Goal: Transaction & Acquisition: Purchase product/service

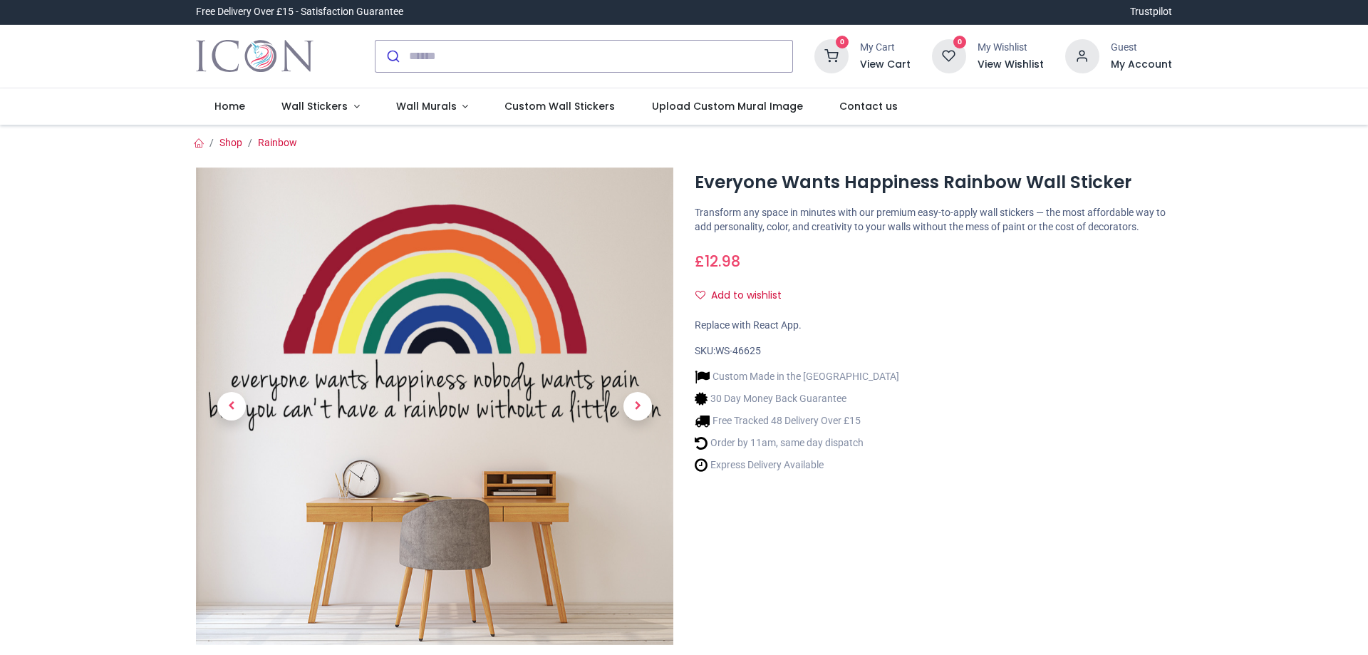
click at [494, 58] on input "search" at bounding box center [600, 56] width 383 height 31
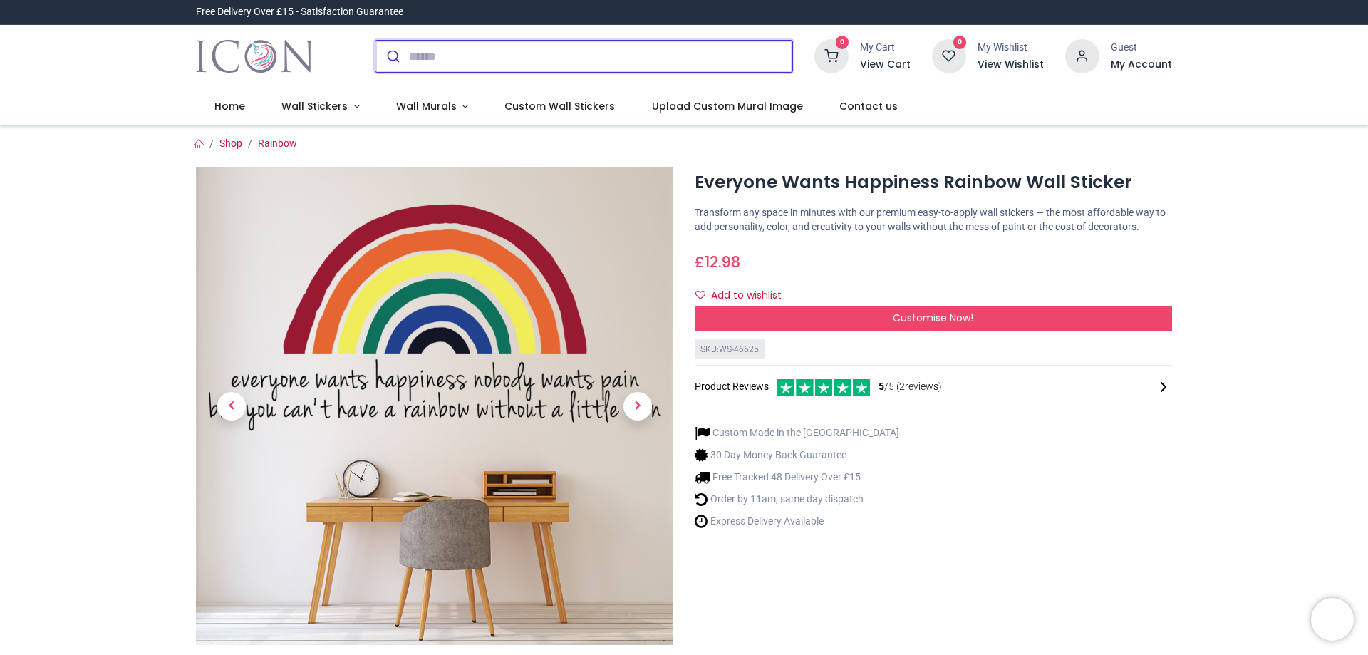
click at [494, 58] on input "search" at bounding box center [600, 56] width 383 height 31
type input "******"
click at [375, 41] on button "submit" at bounding box center [391, 56] width 33 height 31
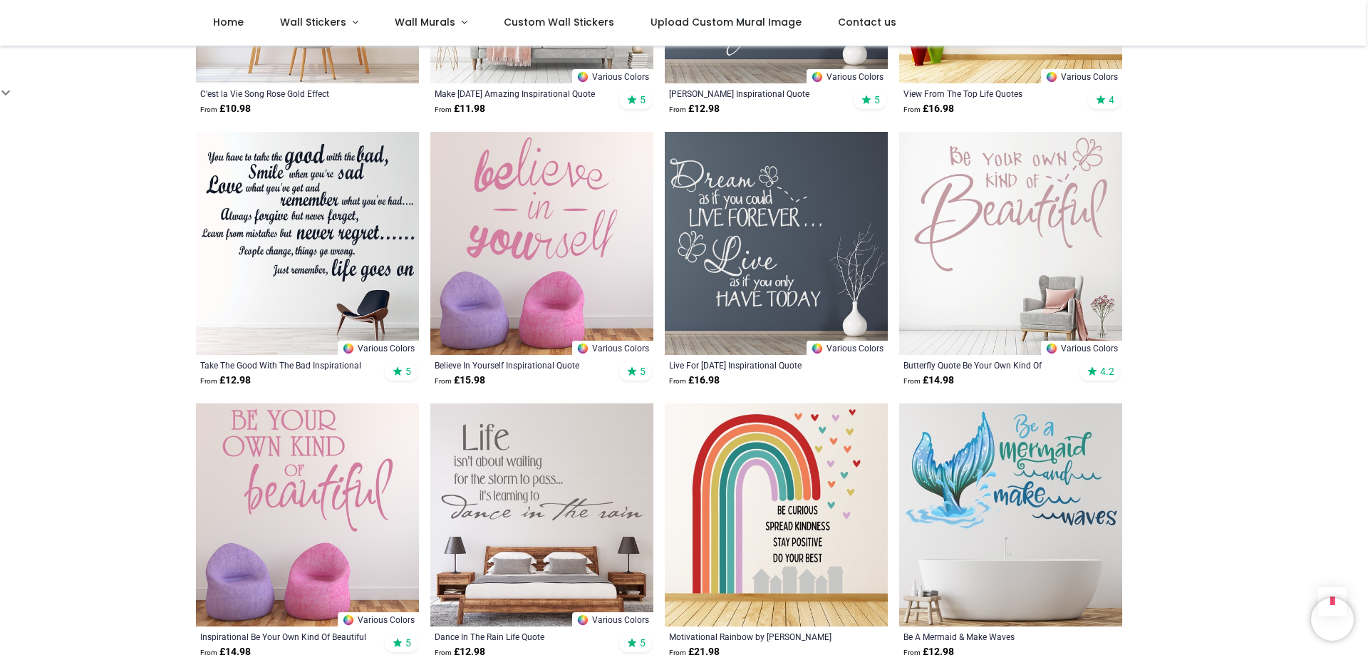
scroll to position [1496, 0]
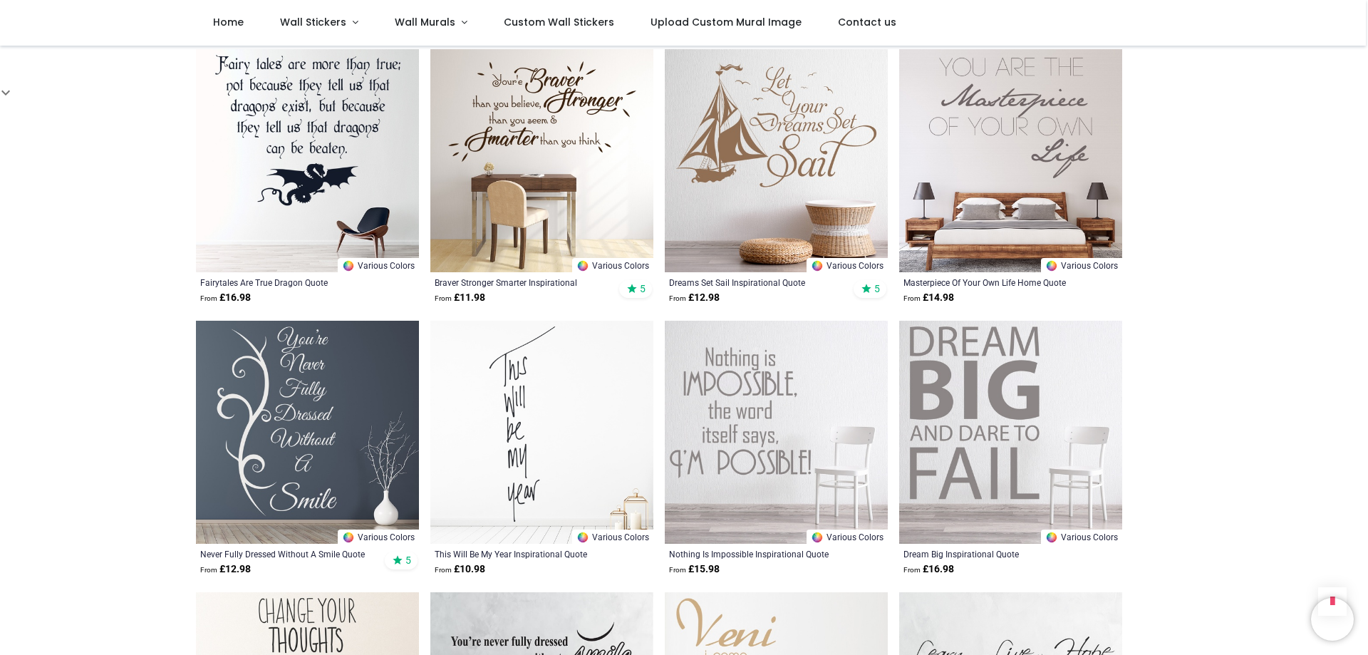
scroll to position [3277, 0]
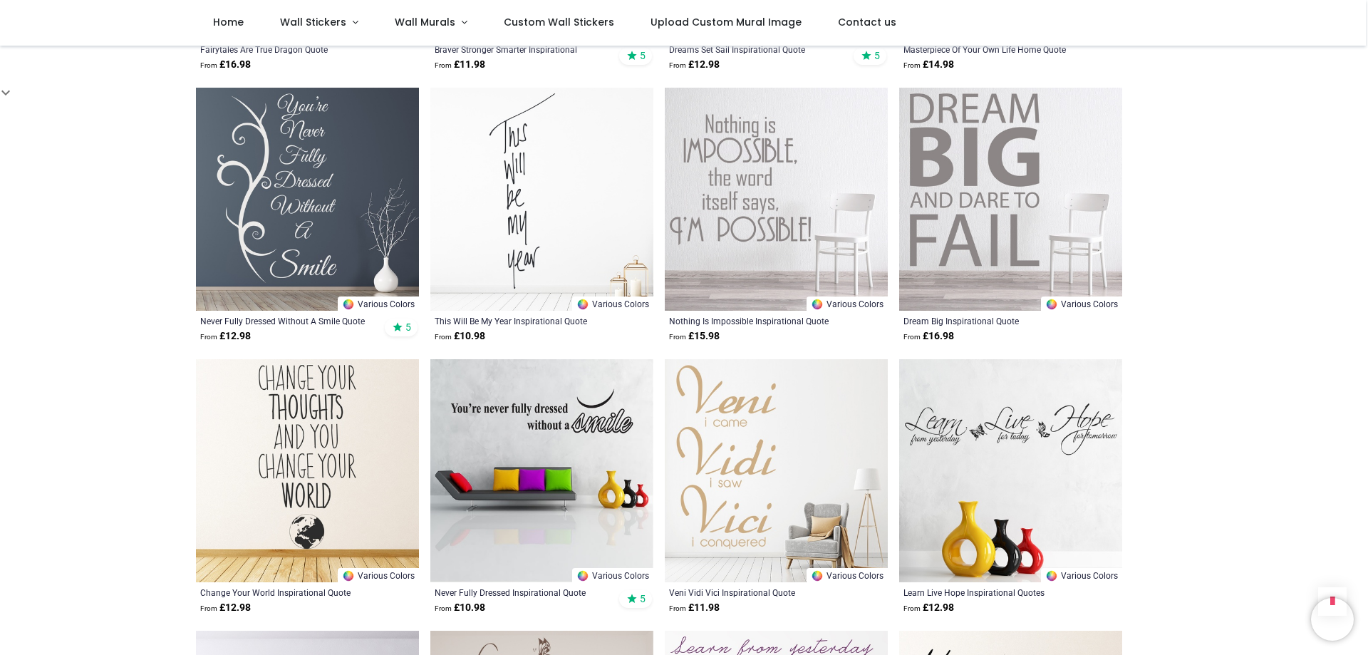
scroll to position [3277, 0]
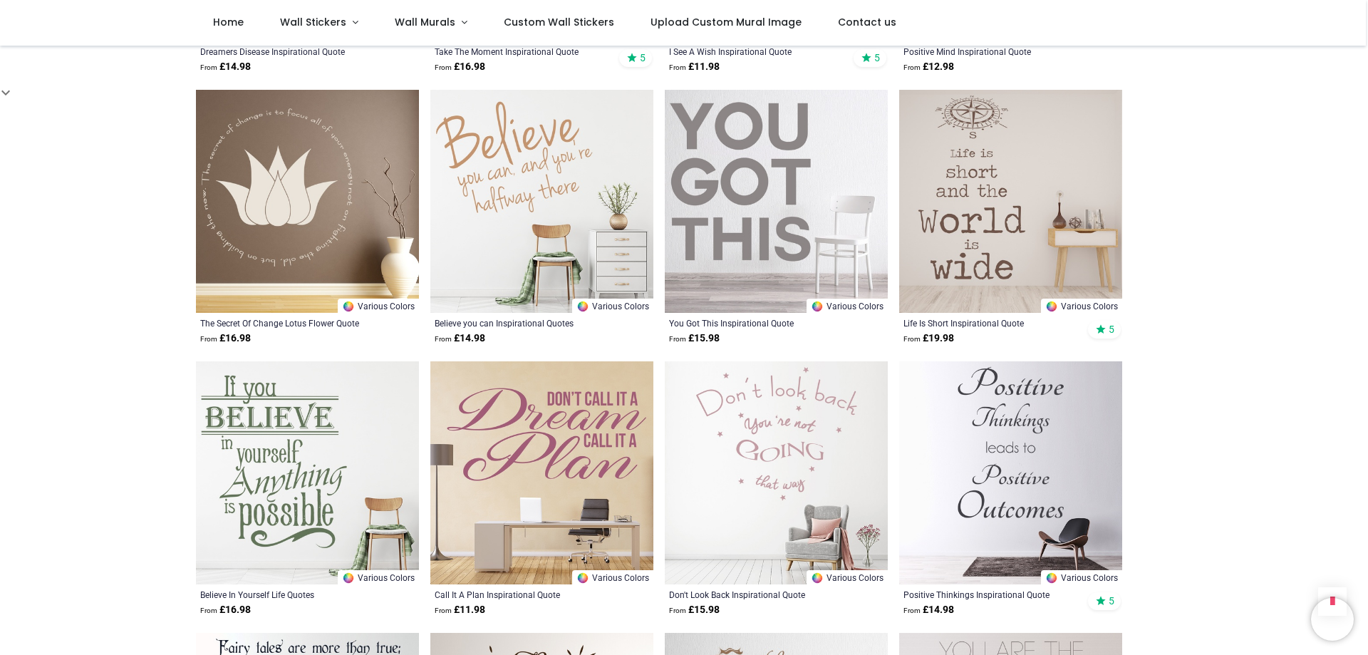
scroll to position [2778, 0]
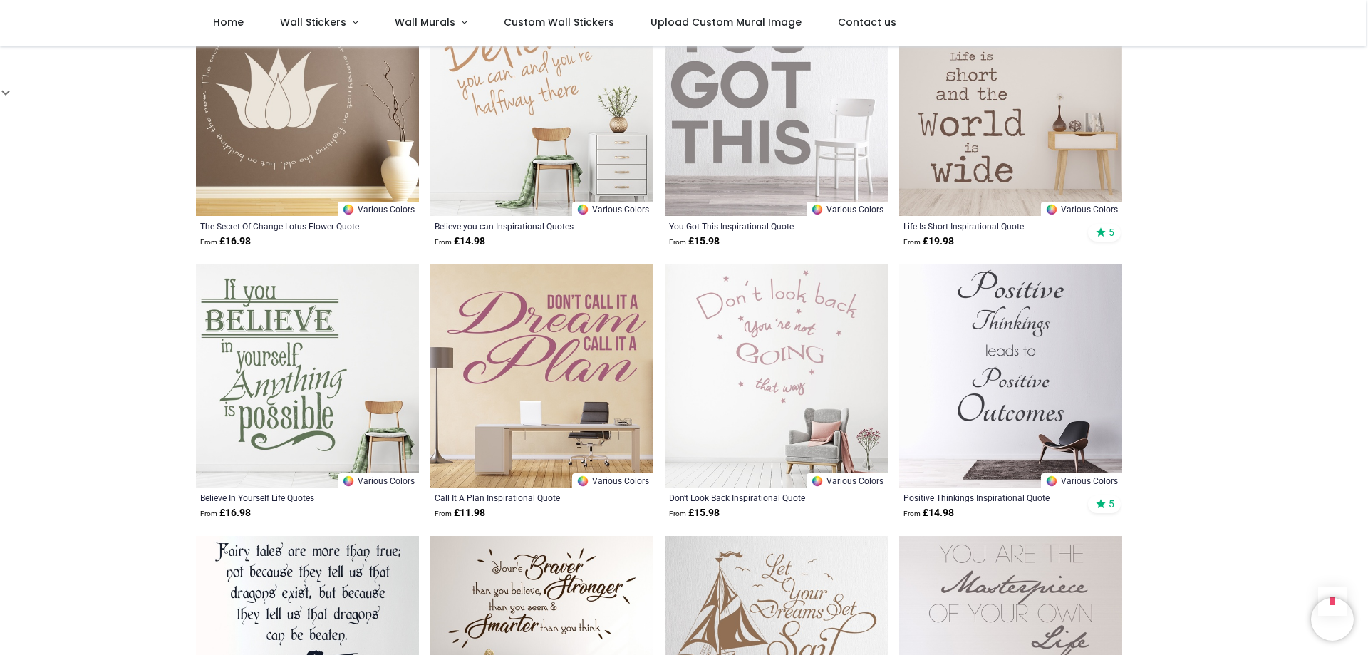
click at [551, 350] on img at bounding box center [541, 375] width 223 height 223
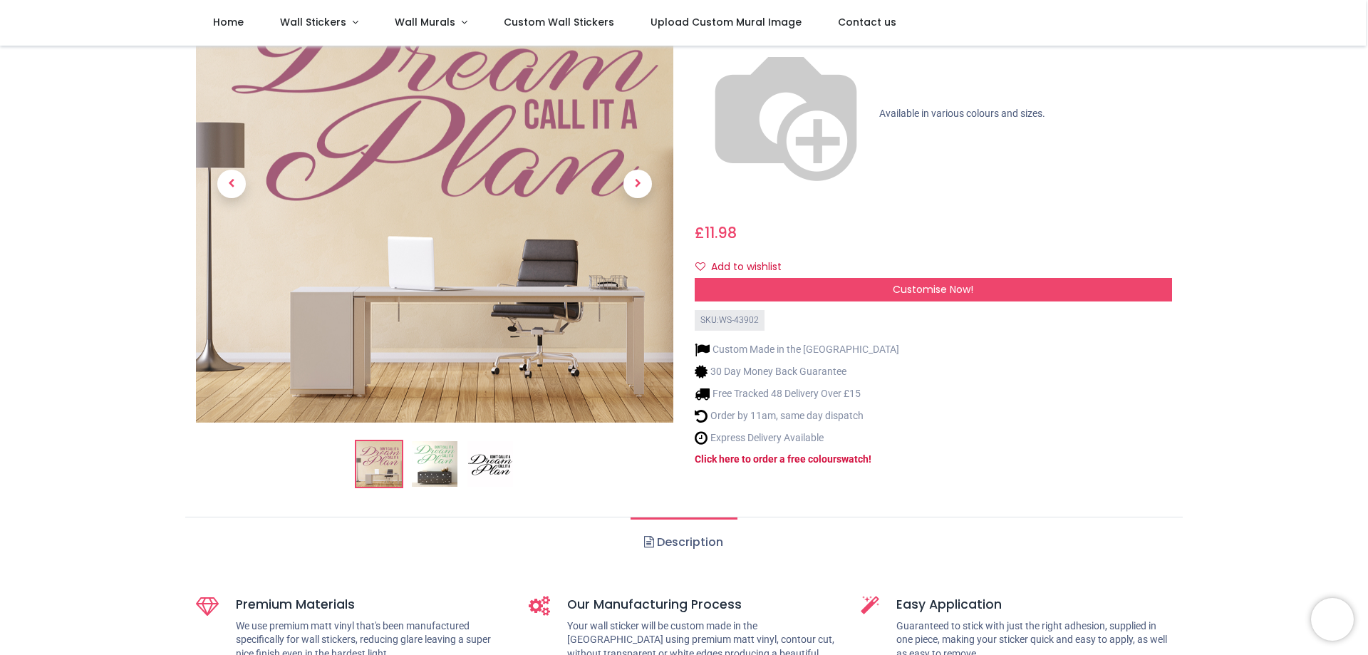
scroll to position [142, 0]
click at [417, 469] on img at bounding box center [435, 465] width 46 height 46
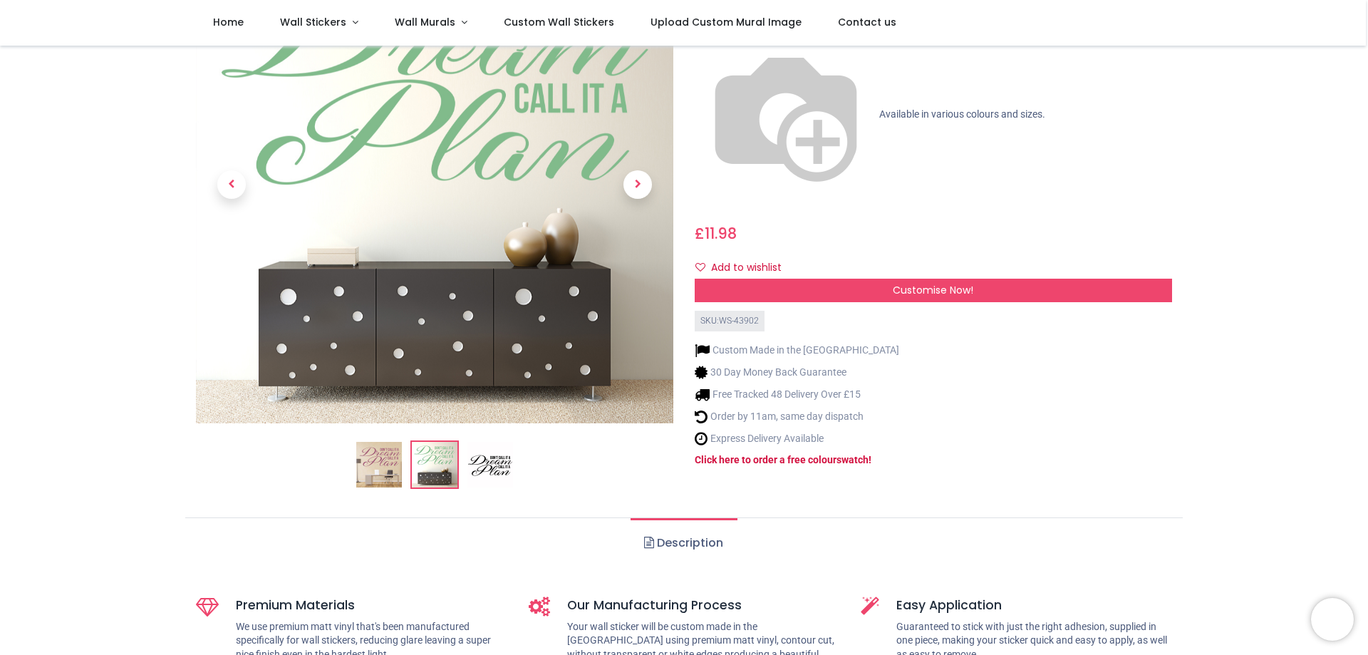
click at [491, 472] on img at bounding box center [490, 465] width 46 height 46
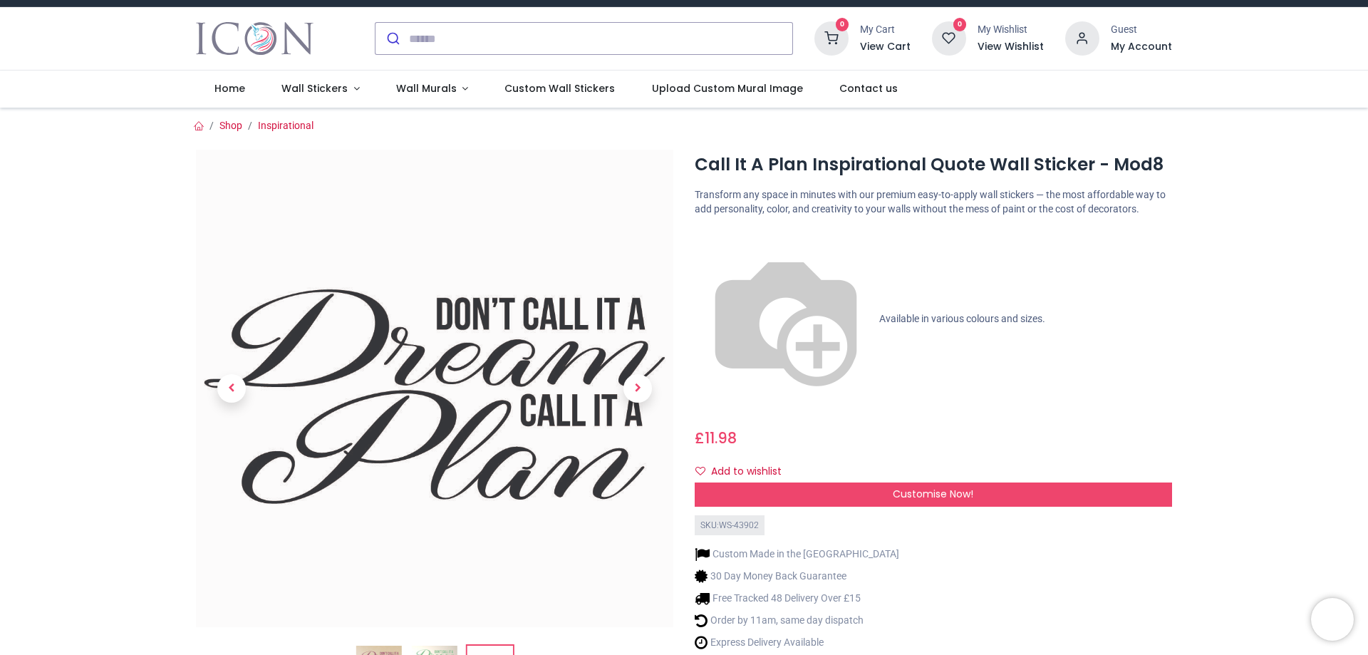
scroll to position [0, 0]
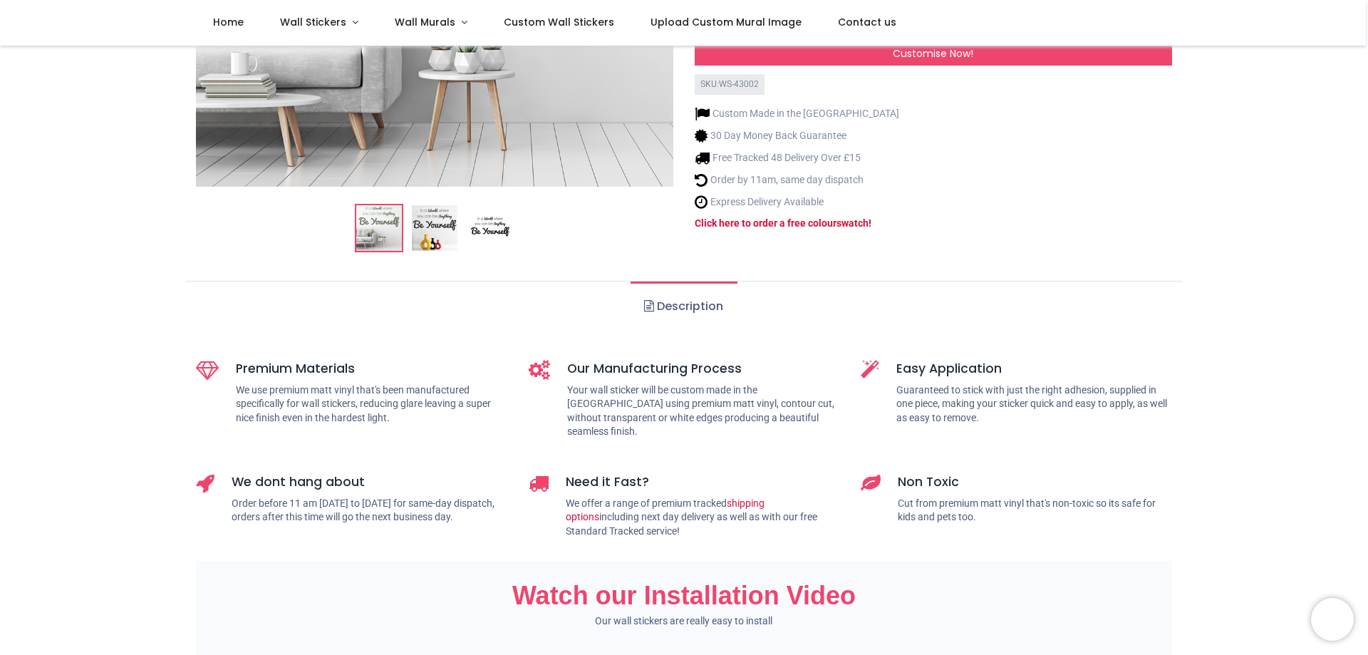
scroll to position [356, 0]
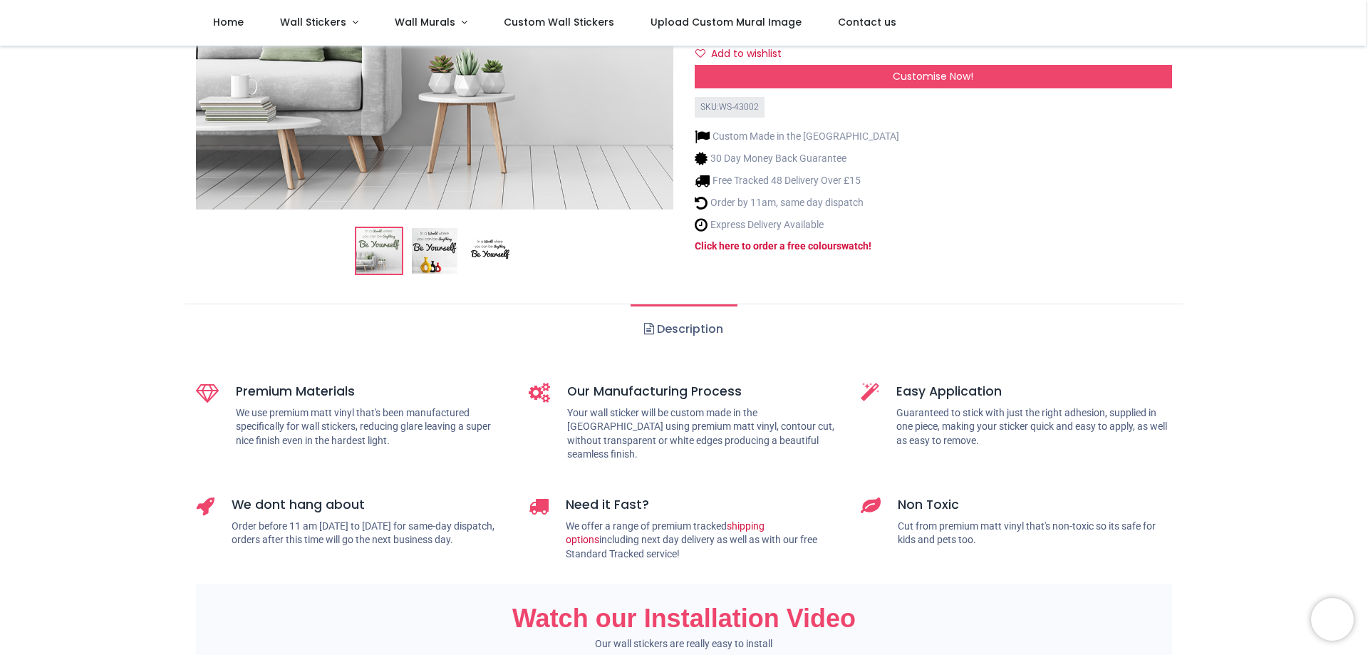
click at [430, 249] on img at bounding box center [435, 251] width 46 height 46
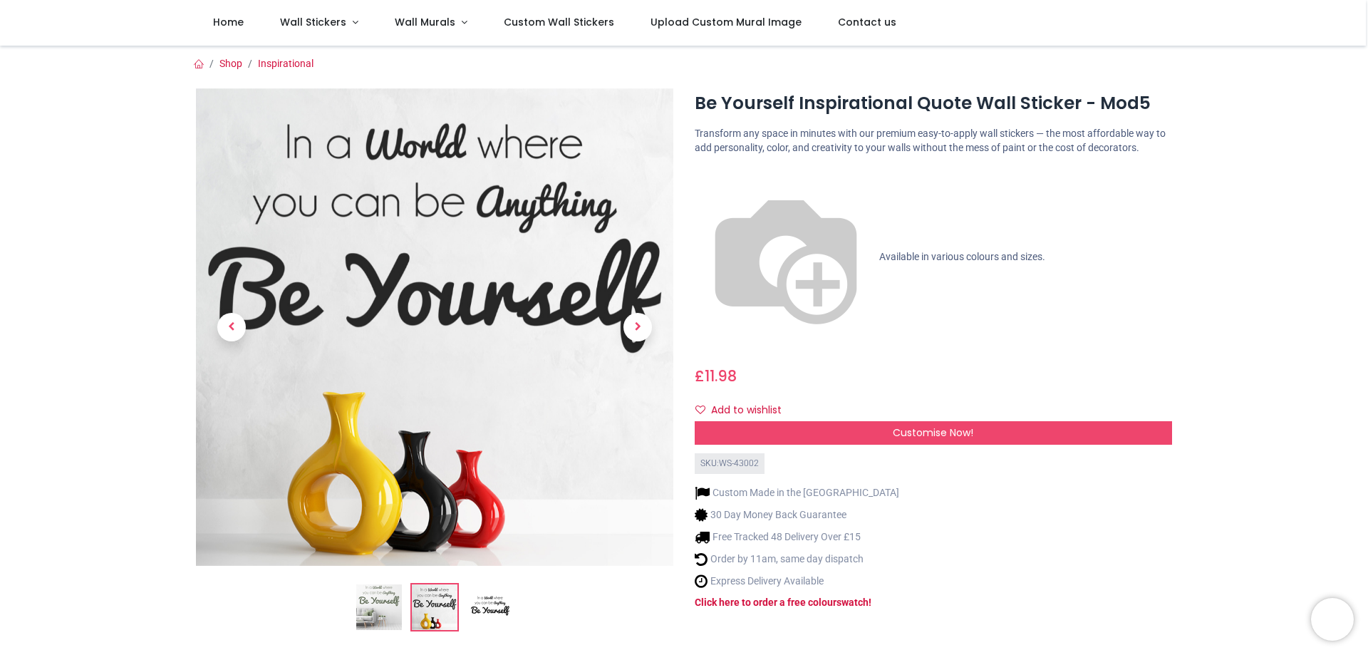
scroll to position [214, 0]
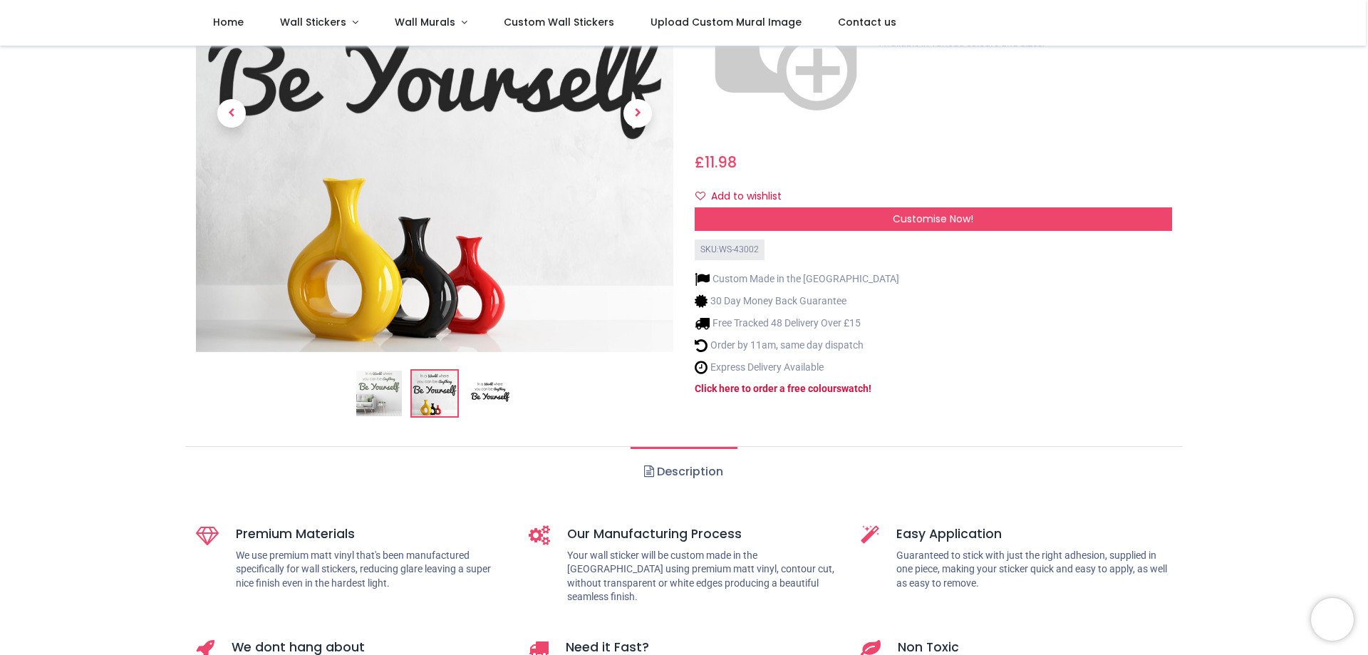
click at [488, 395] on img at bounding box center [490, 393] width 46 height 46
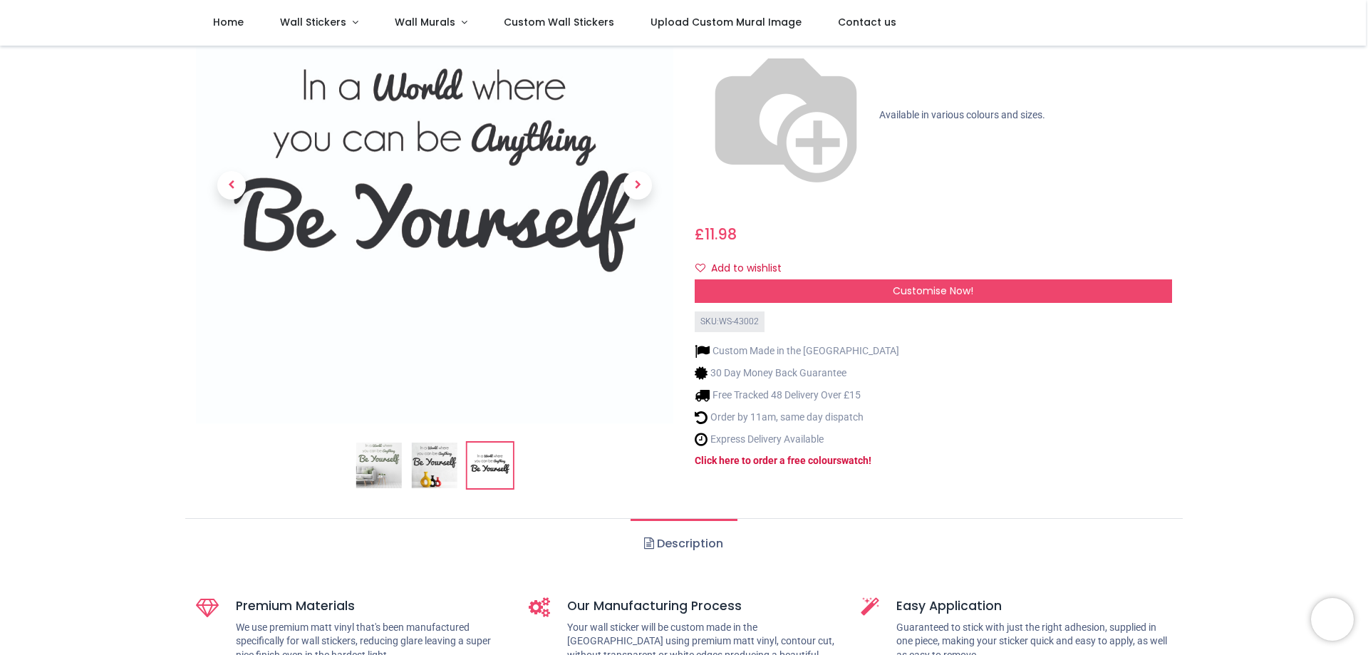
scroll to position [142, 0]
click at [444, 462] on img at bounding box center [435, 465] width 46 height 46
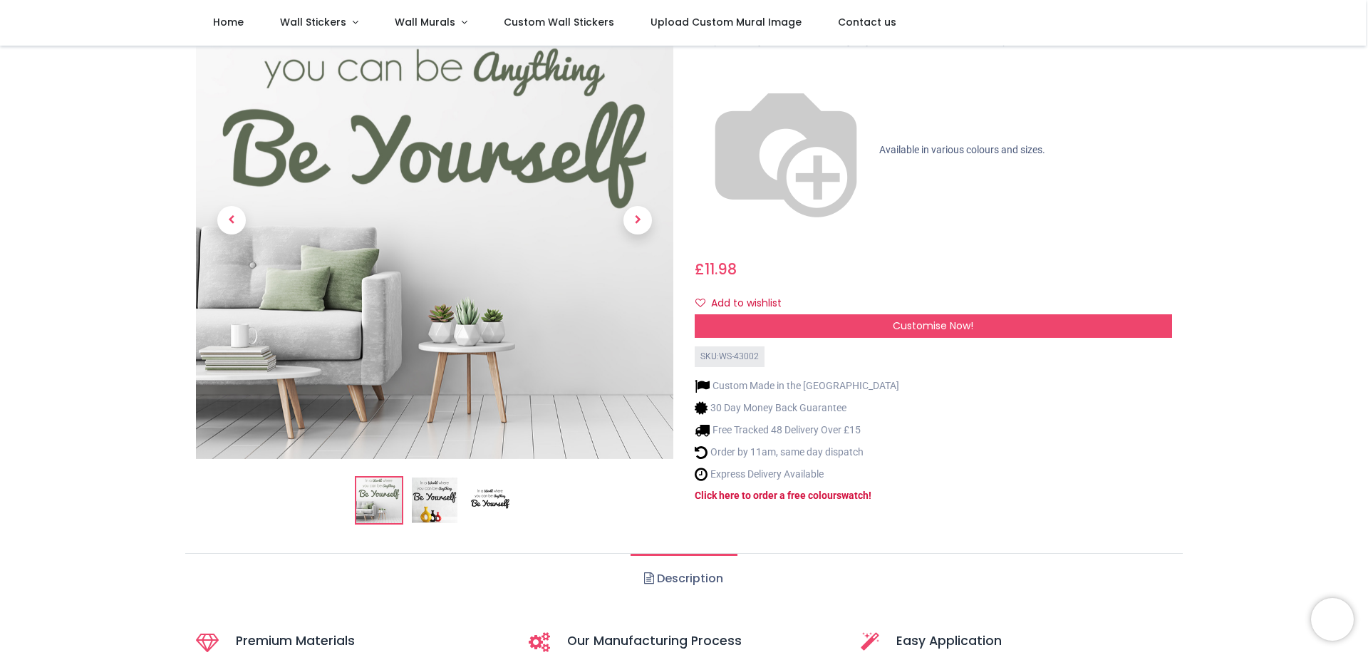
scroll to position [214, 0]
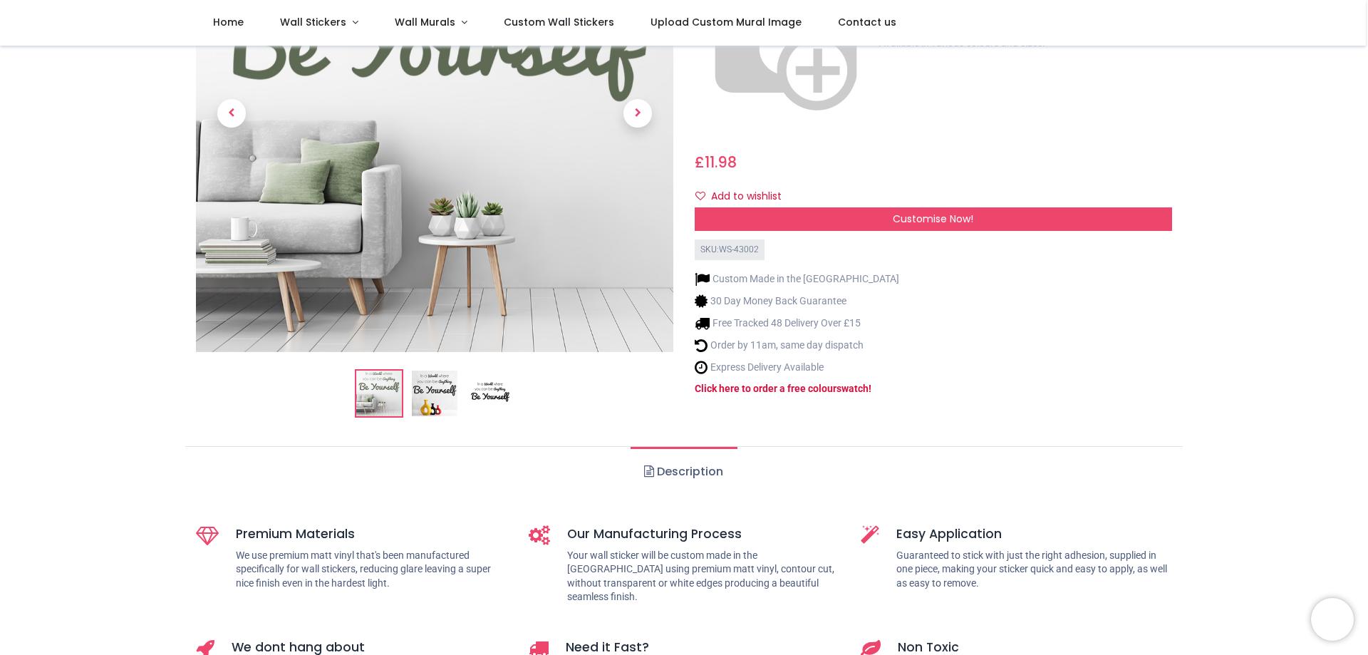
click at [453, 399] on img at bounding box center [435, 393] width 46 height 46
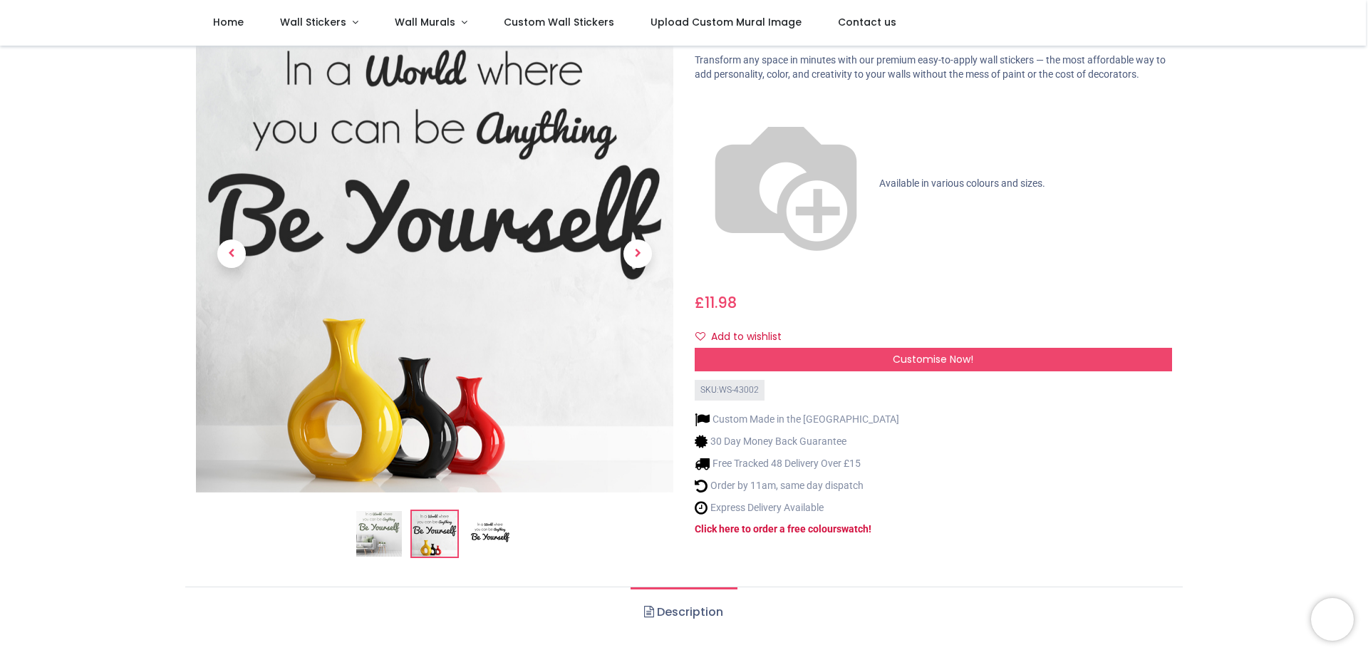
scroll to position [0, 0]
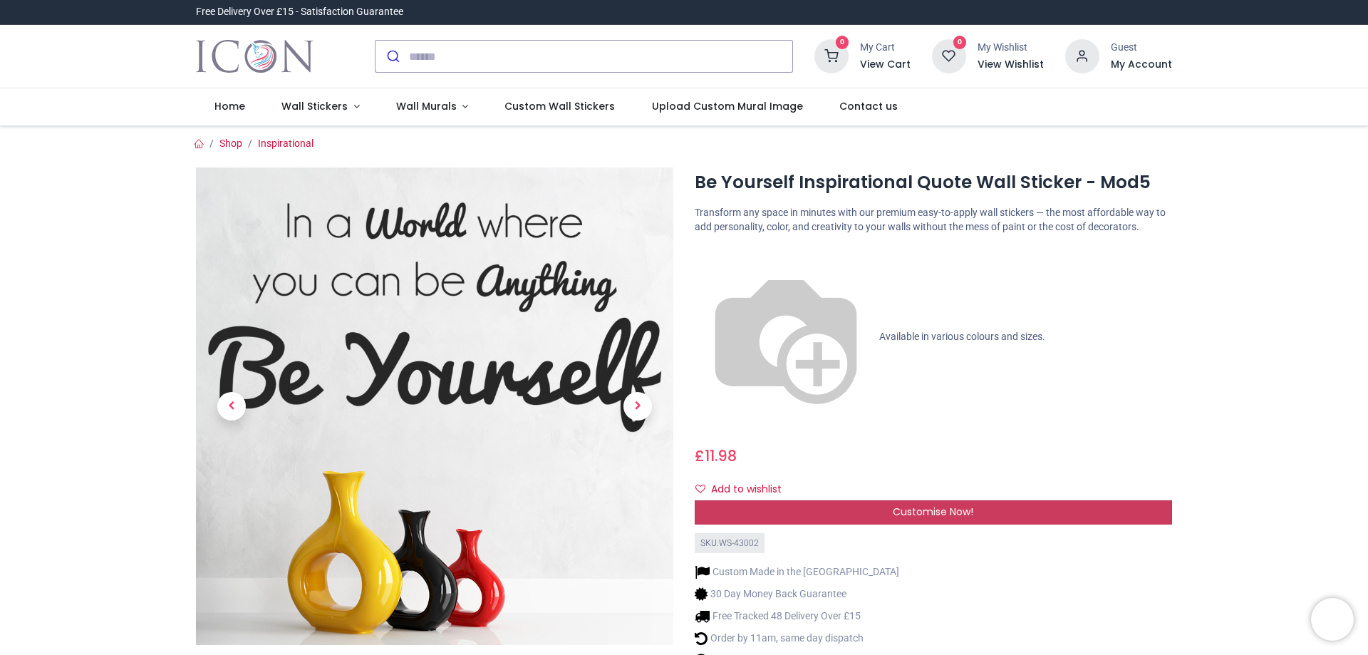
click at [924, 504] on span "Customise Now!" at bounding box center [933, 511] width 80 height 14
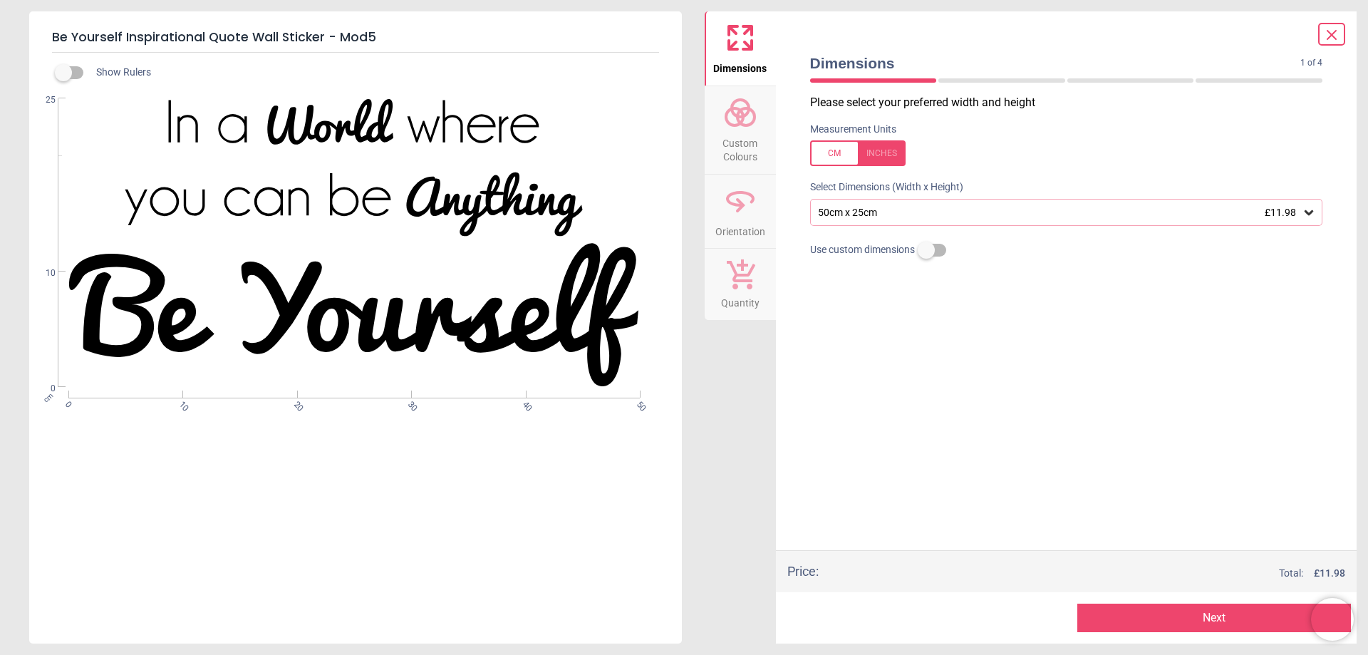
click at [1306, 212] on icon at bounding box center [1308, 212] width 9 height 5
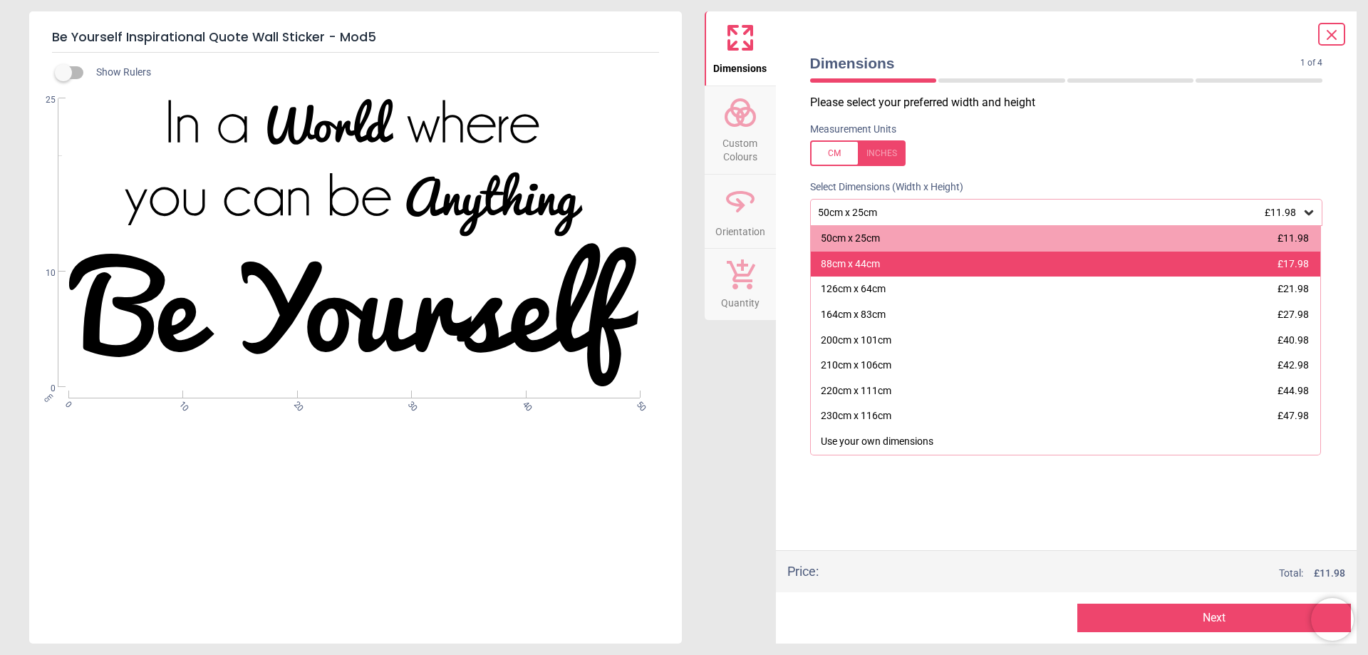
click at [910, 269] on div "88cm x 44cm £17.98" at bounding box center [1066, 264] width 510 height 26
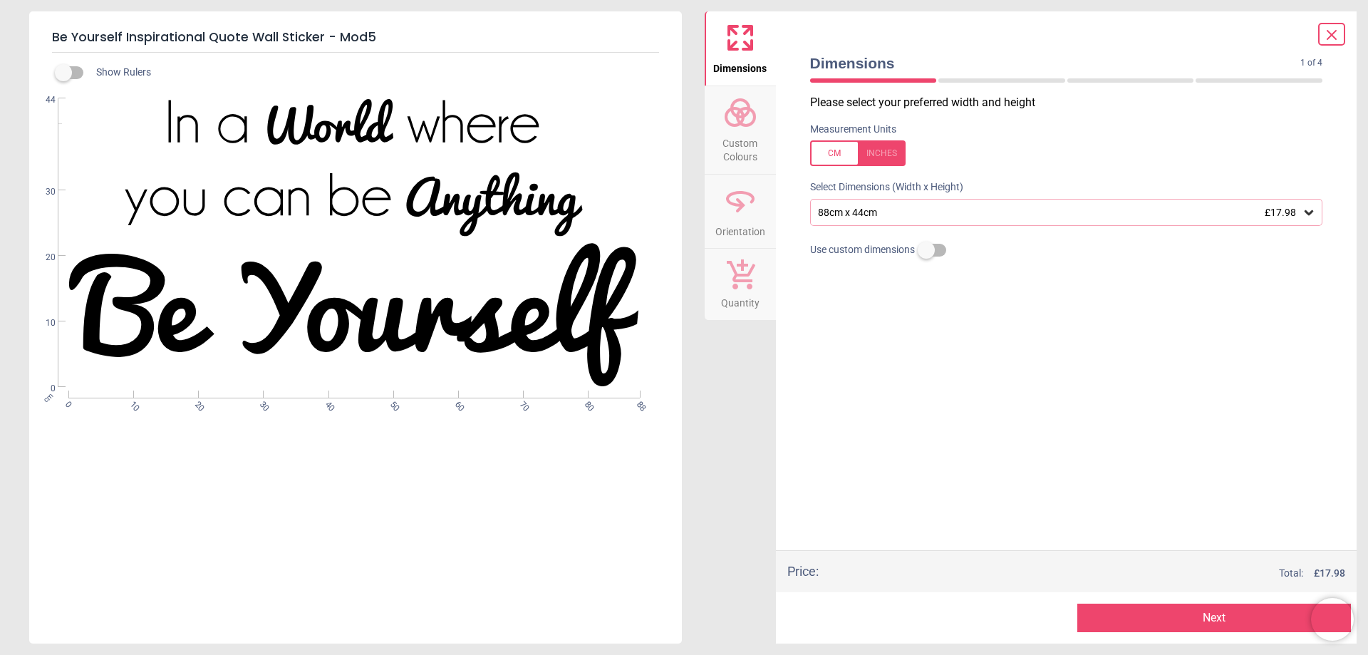
click at [921, 214] on div "88cm x 44cm £17.98" at bounding box center [1059, 213] width 486 height 12
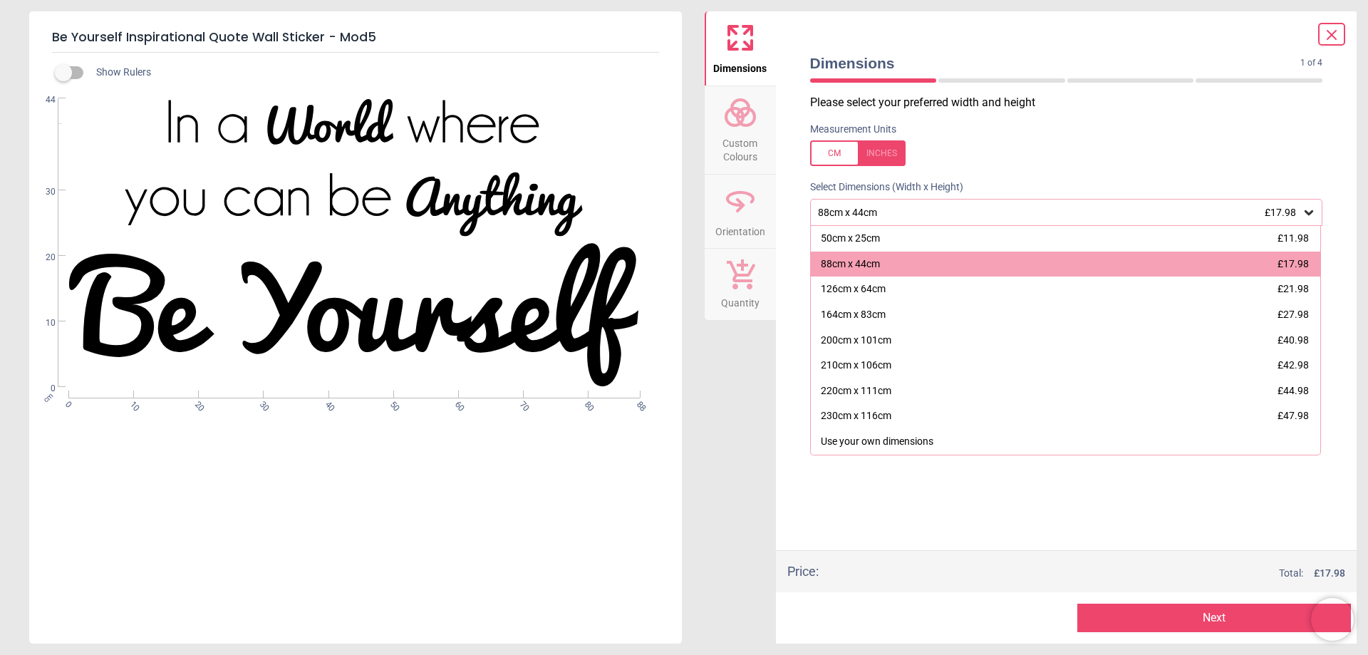
click at [892, 214] on div "88cm x 44cm £17.98" at bounding box center [1059, 213] width 486 height 12
